Goal: Information Seeking & Learning: Learn about a topic

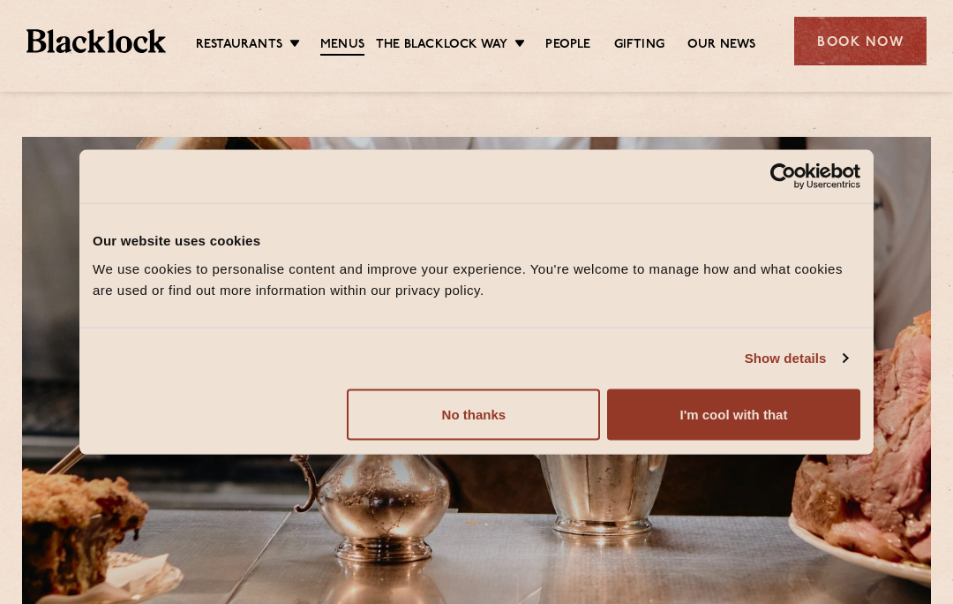
click at [800, 409] on button "I'm cool with that" at bounding box center [733, 413] width 253 height 51
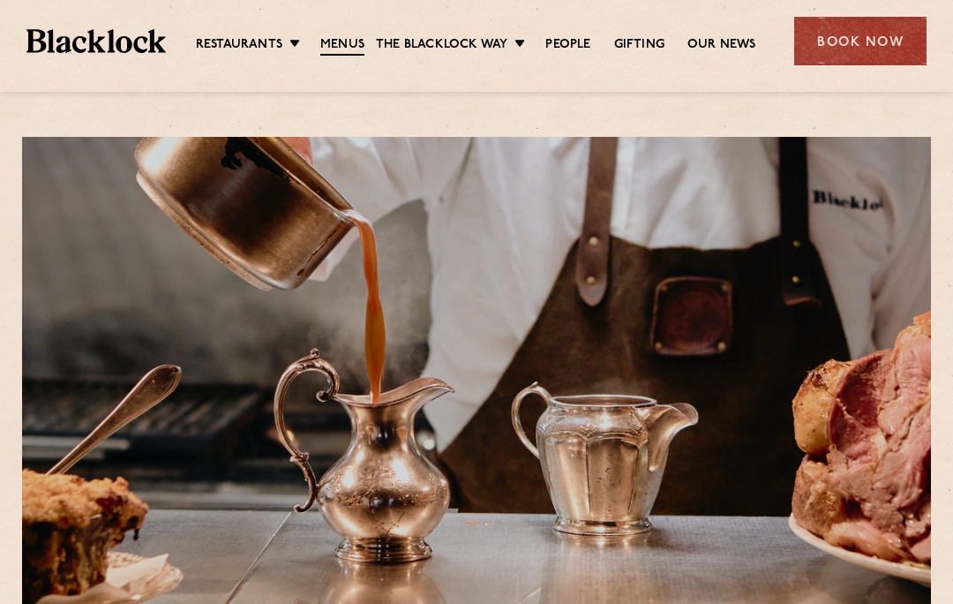
click at [0, 0] on link "City" at bounding box center [0, 0] width 0 height 0
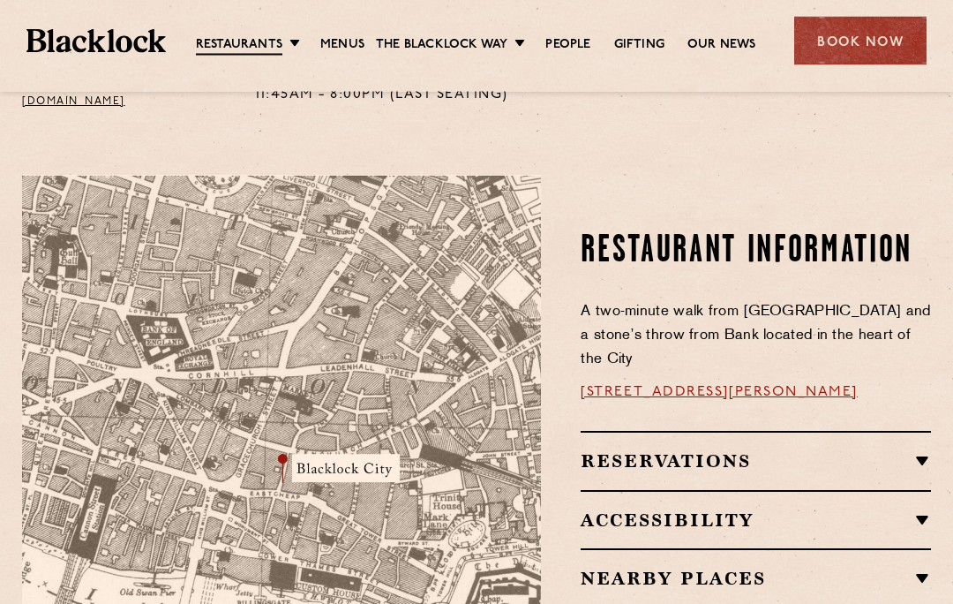
scroll to position [910, 0]
click at [927, 567] on h2 "Nearby Places" at bounding box center [756, 577] width 350 height 21
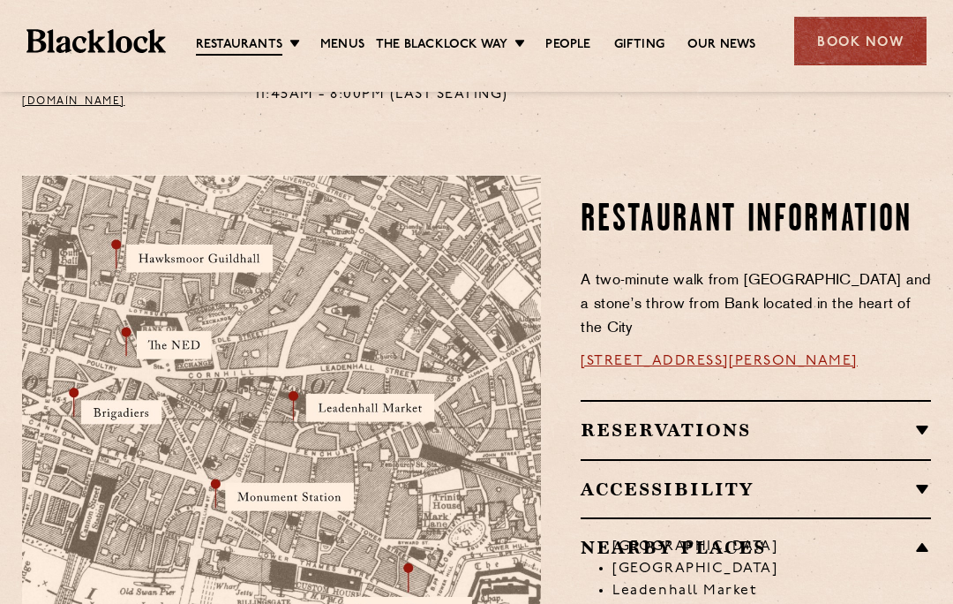
click at [923, 536] on li "[GEOGRAPHIC_DATA]" at bounding box center [771, 547] width 319 height 22
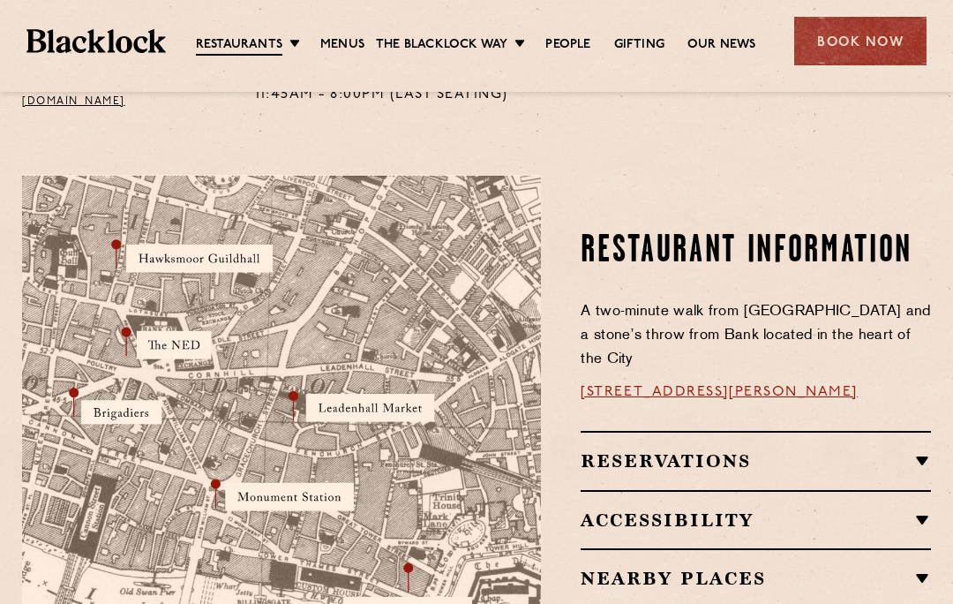
click at [923, 509] on h2 "Accessibility" at bounding box center [756, 519] width 350 height 21
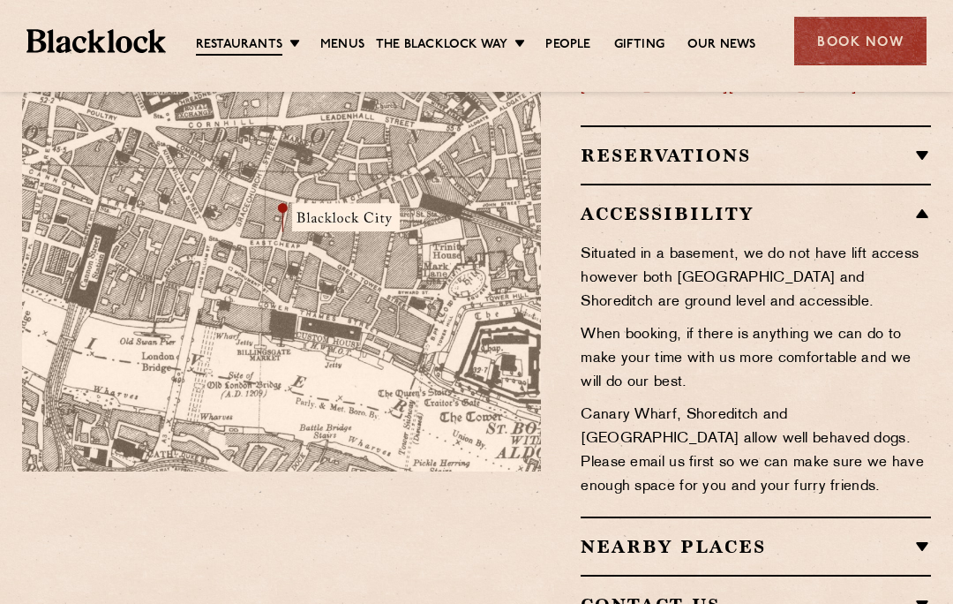
scroll to position [1165, 0]
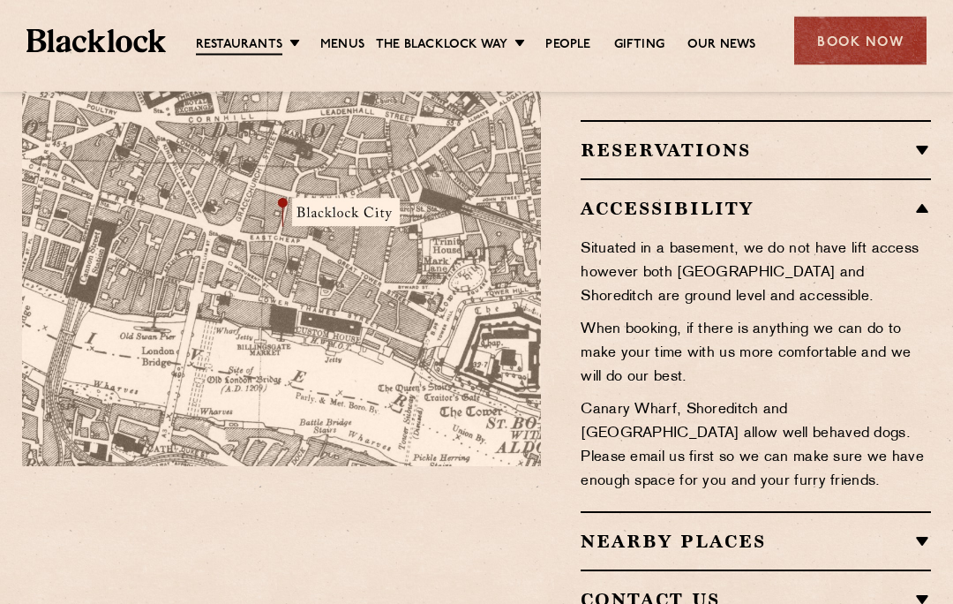
click at [926, 199] on h2 "Accessibility" at bounding box center [756, 209] width 350 height 21
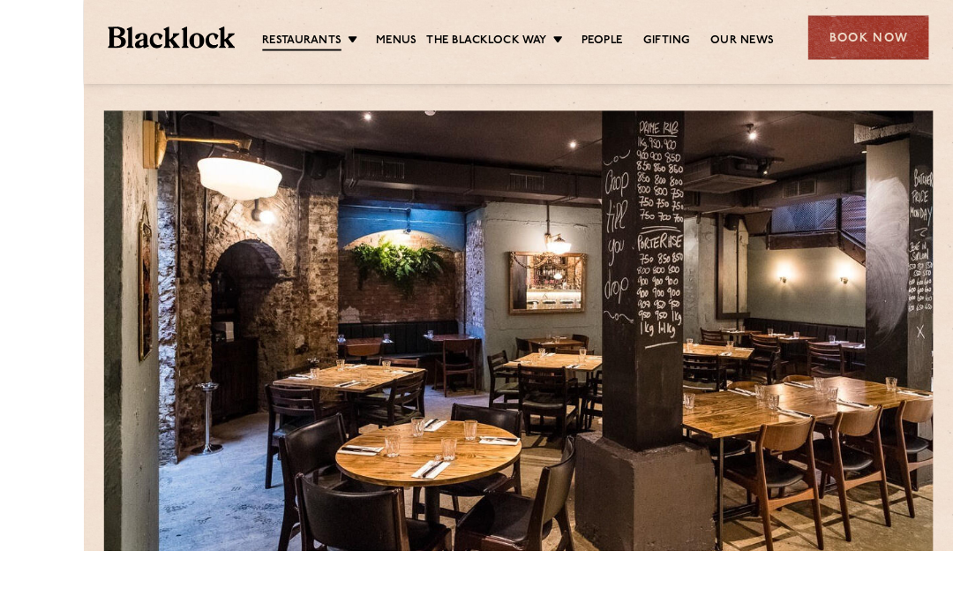
scroll to position [12, 0]
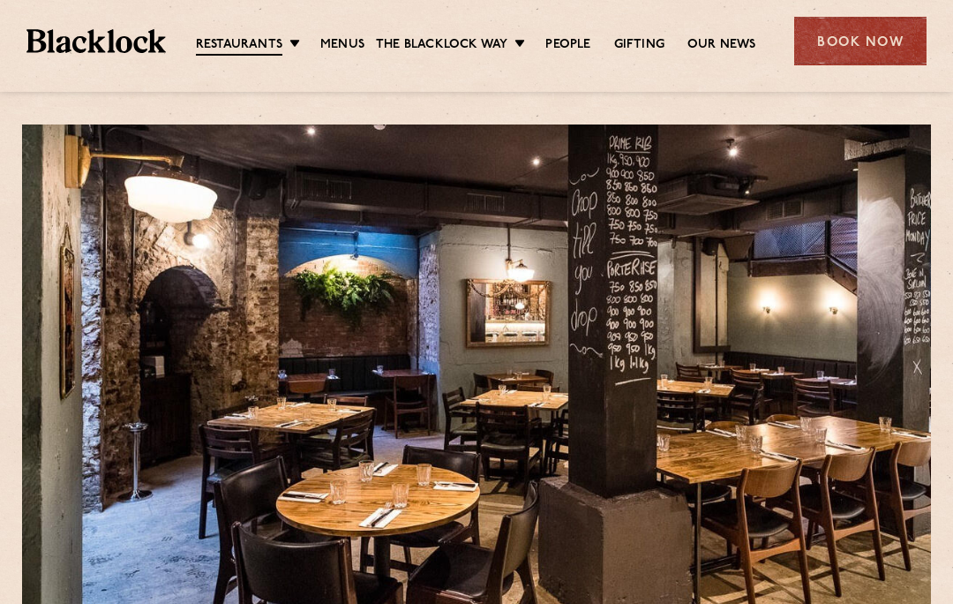
click at [0, 0] on link "[DATE] Roast" at bounding box center [0, 0] width 0 height 0
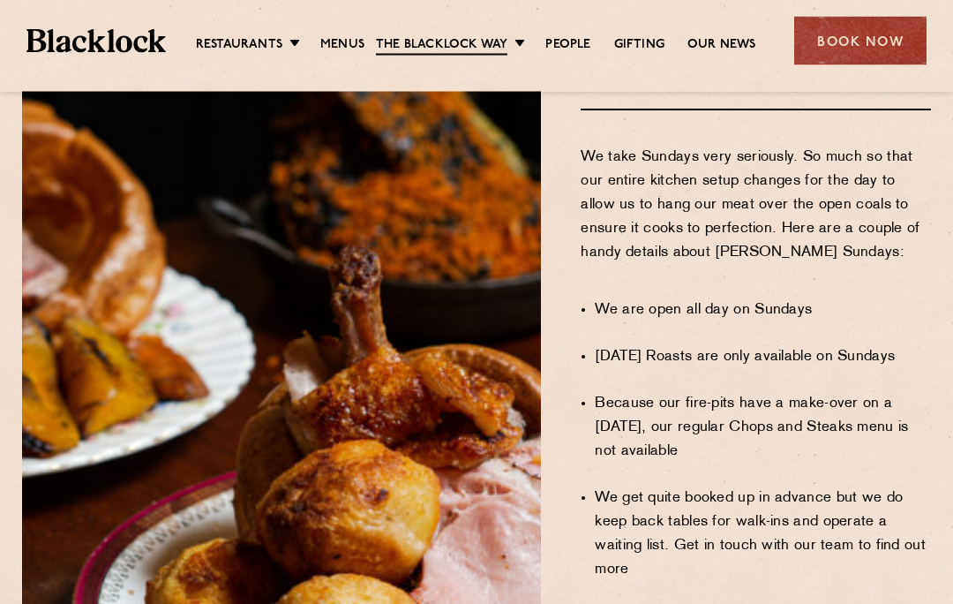
scroll to position [1040, 0]
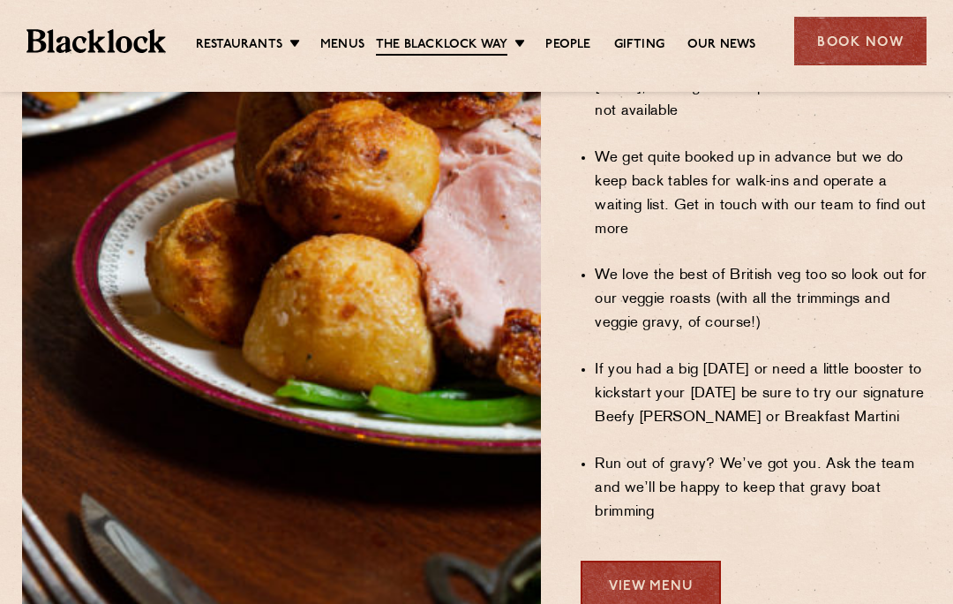
click at [664, 560] on link "View Menu" at bounding box center [651, 584] width 140 height 49
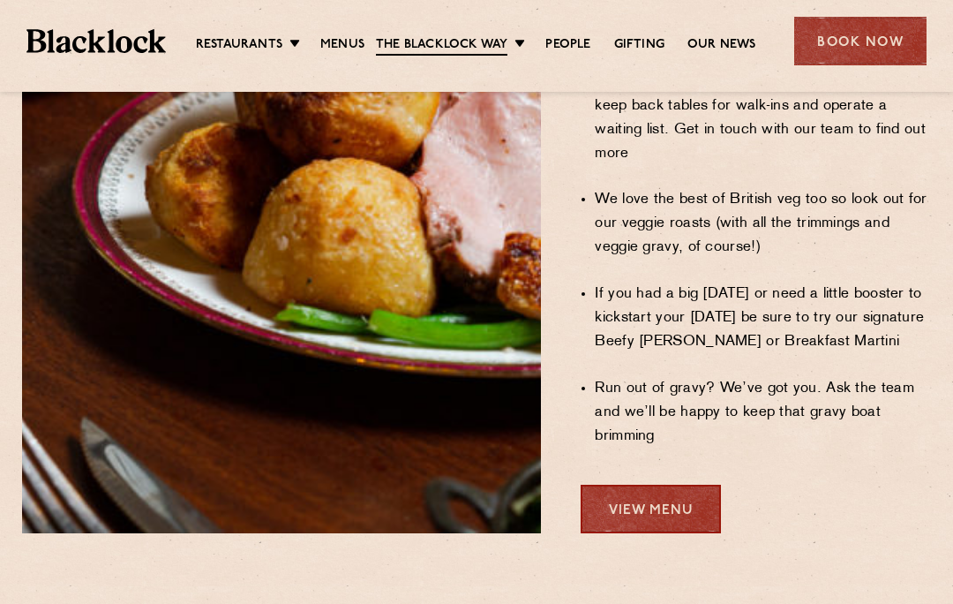
scroll to position [1456, 0]
